Goal: Navigation & Orientation: Find specific page/section

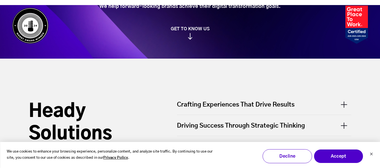
scroll to position [169, 0]
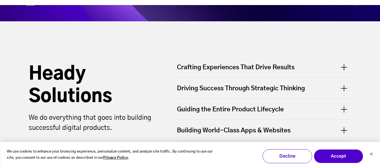
drag, startPoint x: 350, startPoint y: 66, endPoint x: 350, endPoint y: 69, distance: 3.1
click at [351, 66] on div "Crafting Experiences That Drive Results" at bounding box center [264, 70] width 174 height 14
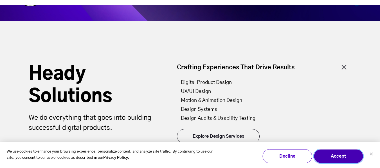
click at [353, 156] on button "Accept" at bounding box center [338, 157] width 49 height 14
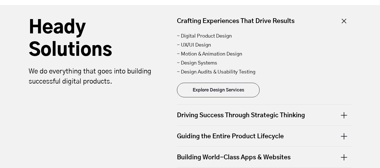
scroll to position [225, 0]
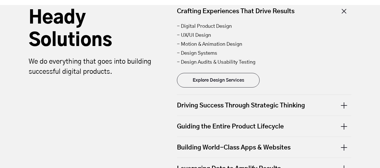
click at [344, 107] on div "Driving Success Through Strategic Thinking" at bounding box center [264, 105] width 174 height 21
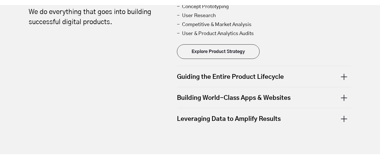
scroll to position [281, 0]
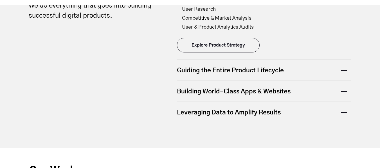
click at [344, 74] on div "Guiding the Entire Product Lifecycle" at bounding box center [264, 70] width 174 height 21
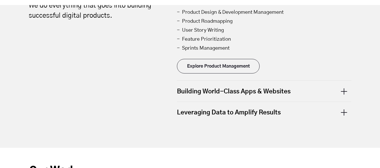
click at [343, 87] on div "Building World-Class Apps & Websites" at bounding box center [264, 91] width 174 height 21
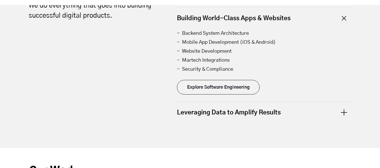
click at [346, 114] on div "Leveraging Data to Amplify Results" at bounding box center [264, 112] width 174 height 21
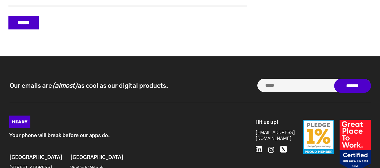
scroll to position [2549, 0]
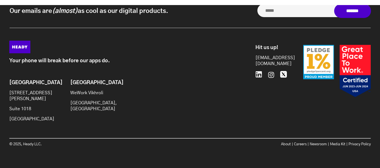
click at [93, 95] on p "WeWork Vikhroli" at bounding box center [93, 93] width 46 height 6
drag, startPoint x: 72, startPoint y: 108, endPoint x: 100, endPoint y: 106, distance: 27.3
click at [99, 106] on p "[GEOGRAPHIC_DATA], [GEOGRAPHIC_DATA]" at bounding box center [93, 106] width 46 height 12
drag, startPoint x: 6, startPoint y: 114, endPoint x: 45, endPoint y: 110, distance: 39.8
click at [43, 109] on div "Your phone will break before our apps do. Brooklyn 20 Jay St Suite 1018 Brookly…" at bounding box center [190, 97] width 373 height 113
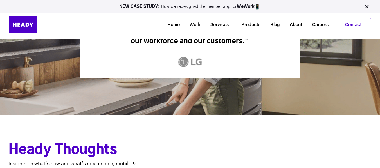
scroll to position [1958, 0]
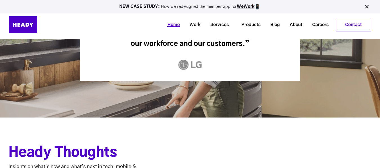
click at [173, 26] on link "Home" at bounding box center [171, 25] width 22 height 10
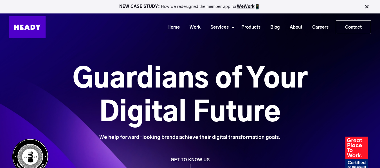
click at [300, 27] on link "About" at bounding box center [294, 27] width 22 height 10
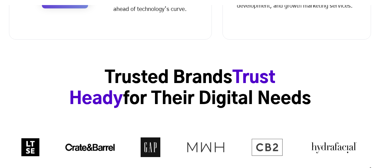
scroll to position [366, 0]
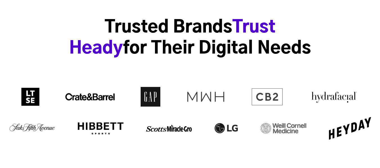
click at [105, 98] on img at bounding box center [90, 97] width 50 height 11
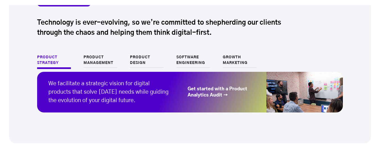
scroll to position [590, 0]
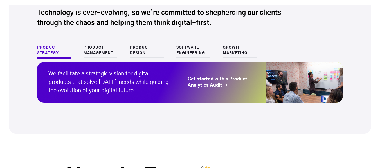
click at [184, 51] on link "Software Engineering" at bounding box center [193, 51] width 34 height 13
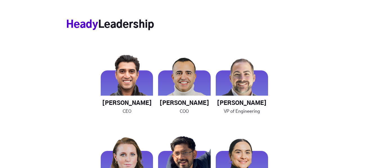
scroll to position [872, 0]
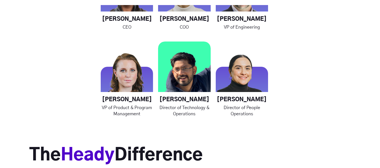
click at [168, 101] on h4 "Nikhil Trivedi" at bounding box center [184, 99] width 52 height 7
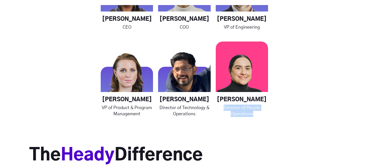
drag, startPoint x: 225, startPoint y: 110, endPoint x: 261, endPoint y: 114, distance: 36.8
click at [260, 114] on p "Director of People Operations" at bounding box center [242, 111] width 52 height 12
click at [247, 81] on img at bounding box center [242, 68] width 52 height 52
click at [252, 102] on h4 "Madeeha Khan" at bounding box center [242, 99] width 52 height 7
click at [253, 98] on h4 "Madeeha Khan" at bounding box center [242, 99] width 52 height 7
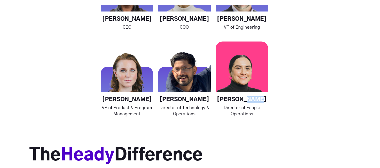
click at [253, 98] on h4 "Madeeha Khan" at bounding box center [242, 99] width 52 height 7
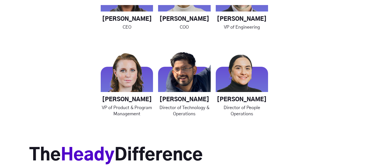
drag, startPoint x: 303, startPoint y: 104, endPoint x: 299, endPoint y: 108, distance: 6.2
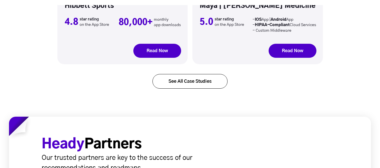
scroll to position [1996, 0]
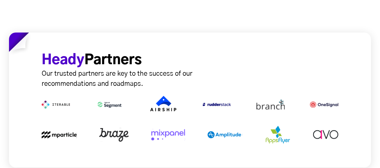
click at [91, 69] on p "Our trusted partners are key to the success of our recommendations and roadmaps." at bounding box center [135, 79] width 186 height 20
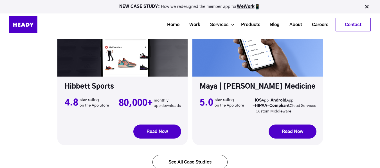
scroll to position [1828, 0]
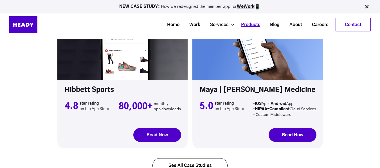
click at [249, 26] on link "Products" at bounding box center [248, 25] width 29 height 10
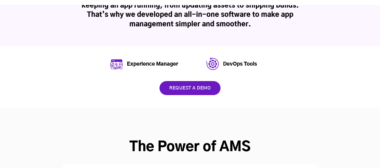
scroll to position [169, 0]
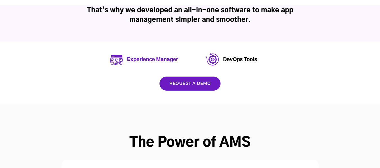
click at [148, 58] on link "Experience Manager" at bounding box center [152, 59] width 51 height 5
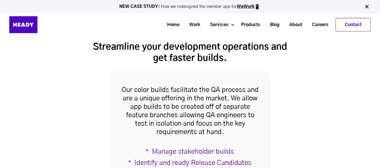
scroll to position [974, 0]
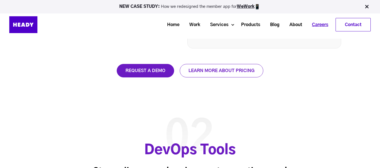
click at [317, 27] on link "Careers" at bounding box center [318, 25] width 26 height 10
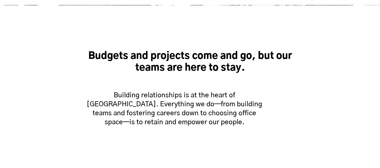
scroll to position [337, 0]
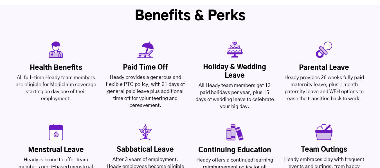
scroll to position [1350, 0]
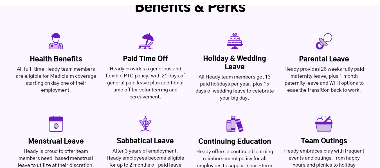
click at [252, 116] on div "Continuing Education Heady offers a continued learning reimbursement policy for…" at bounding box center [234, 146] width 87 height 61
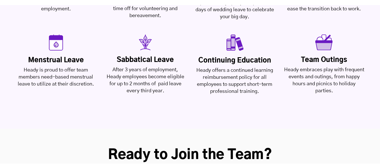
scroll to position [1434, 0]
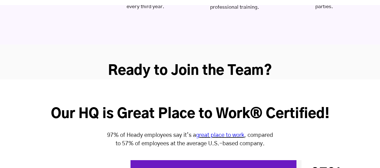
scroll to position [1575, 0]
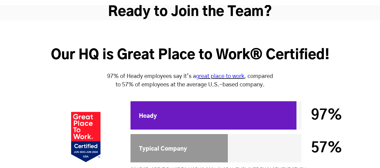
click at [173, 102] on div at bounding box center [213, 116] width 166 height 28
click at [157, 134] on div at bounding box center [179, 148] width 98 height 28
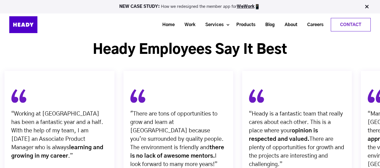
scroll to position [1659, 0]
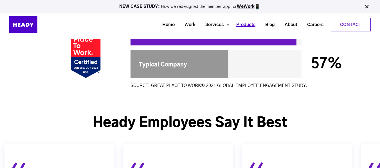
click at [244, 26] on link "Products" at bounding box center [243, 25] width 29 height 10
